Goal: Task Accomplishment & Management: Manage account settings

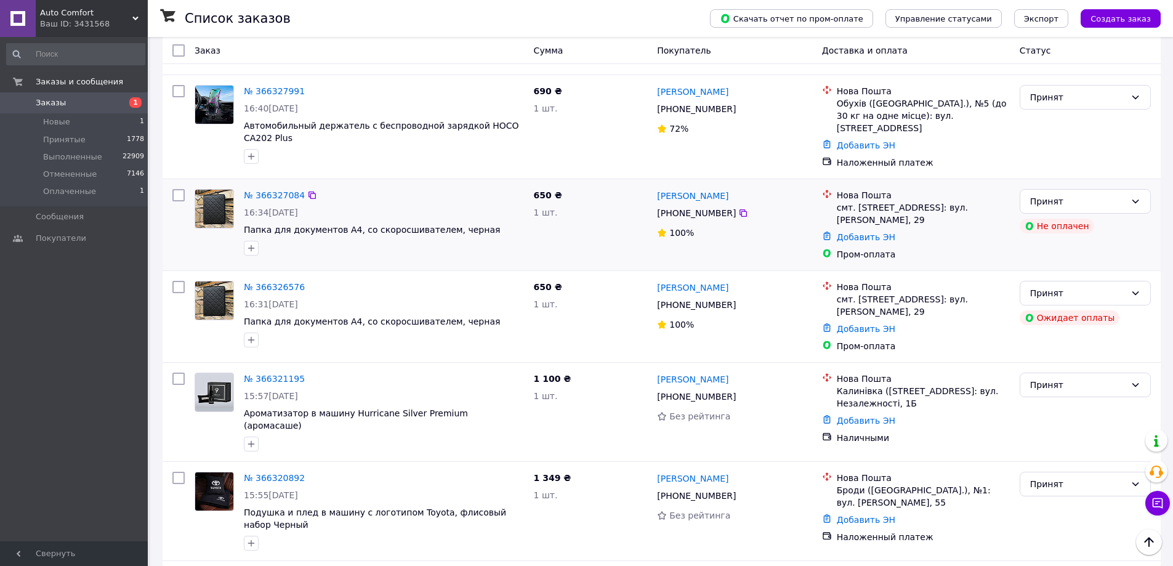
scroll to position [185, 0]
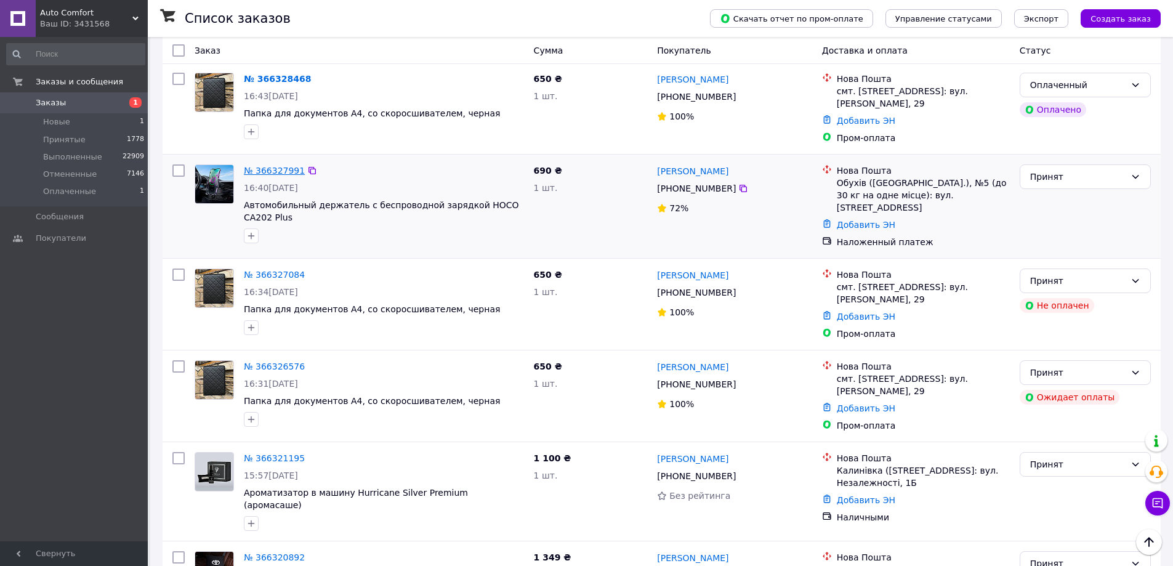
click at [259, 172] on link "№ 366327991" at bounding box center [274, 171] width 61 height 10
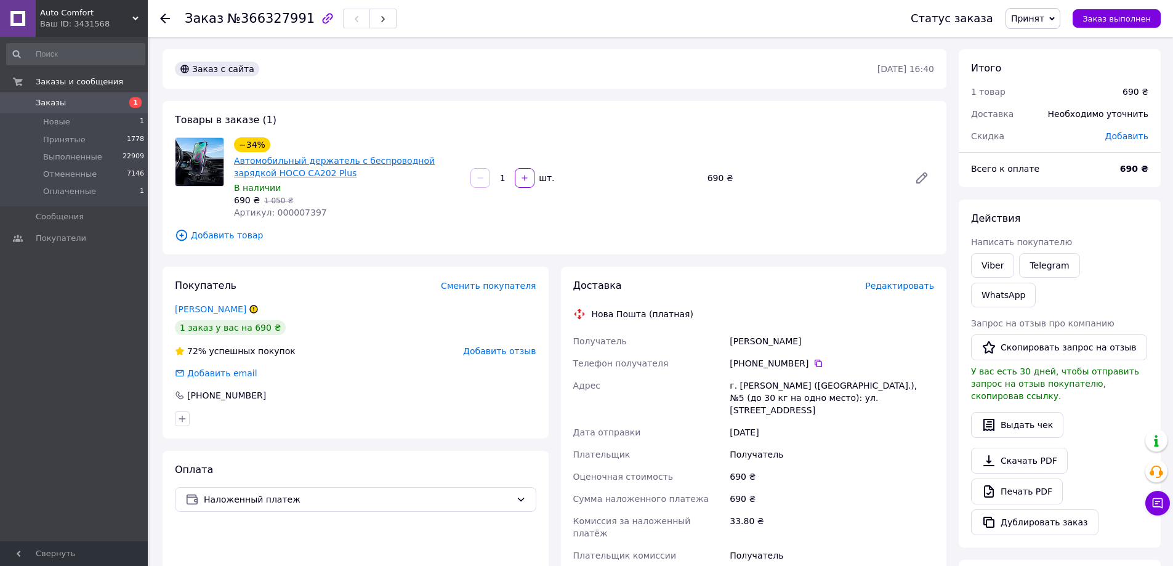
click at [295, 159] on link "Автомобильный держатель с беспроводной зарядкой HOCO CA202 Plus" at bounding box center [334, 167] width 201 height 22
click at [169, 16] on icon at bounding box center [165, 19] width 10 height 10
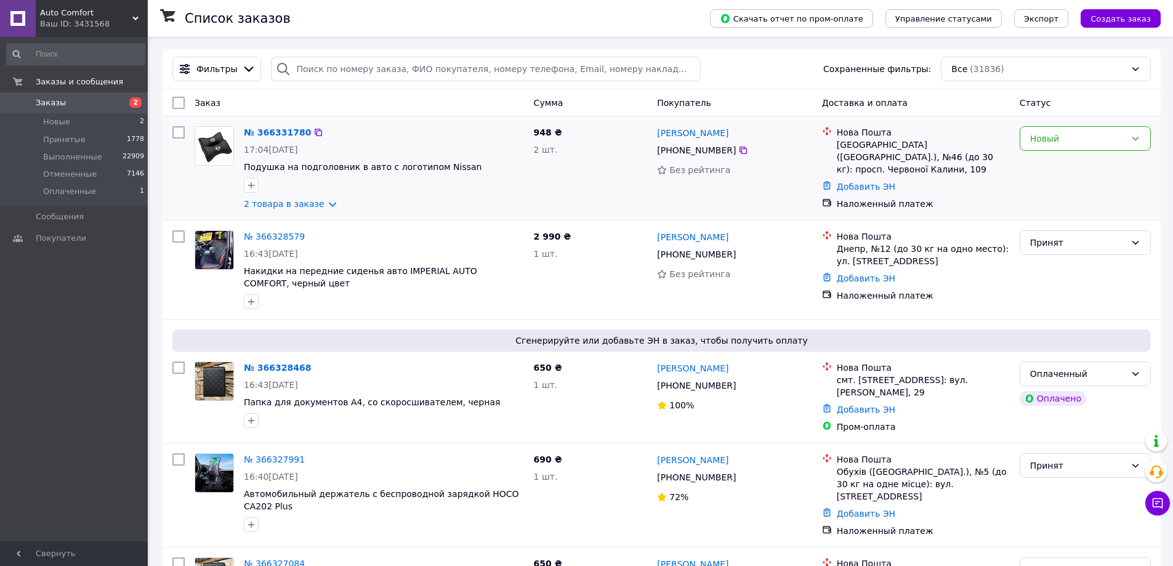
click at [279, 126] on div "№ 366331780" at bounding box center [278, 132] width 70 height 15
click at [281, 135] on link "№ 366331780" at bounding box center [277, 132] width 67 height 10
click at [254, 238] on link "№ 366328579" at bounding box center [274, 236] width 61 height 10
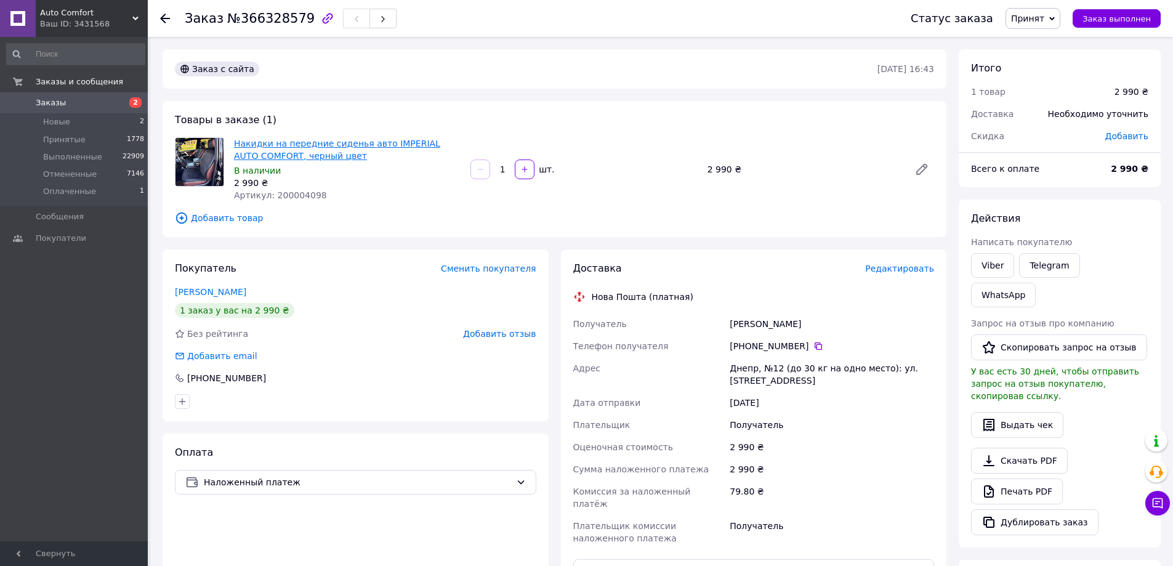
click at [252, 149] on link "Накидки на передние сиденья авто IMPERIAL AUTO COMFORT, черный цвет" at bounding box center [337, 149] width 206 height 22
click at [167, 9] on div at bounding box center [172, 18] width 25 height 37
click at [170, 21] on div at bounding box center [172, 18] width 25 height 37
click at [164, 21] on use at bounding box center [165, 19] width 10 height 10
